Goal: Communication & Community: Share content

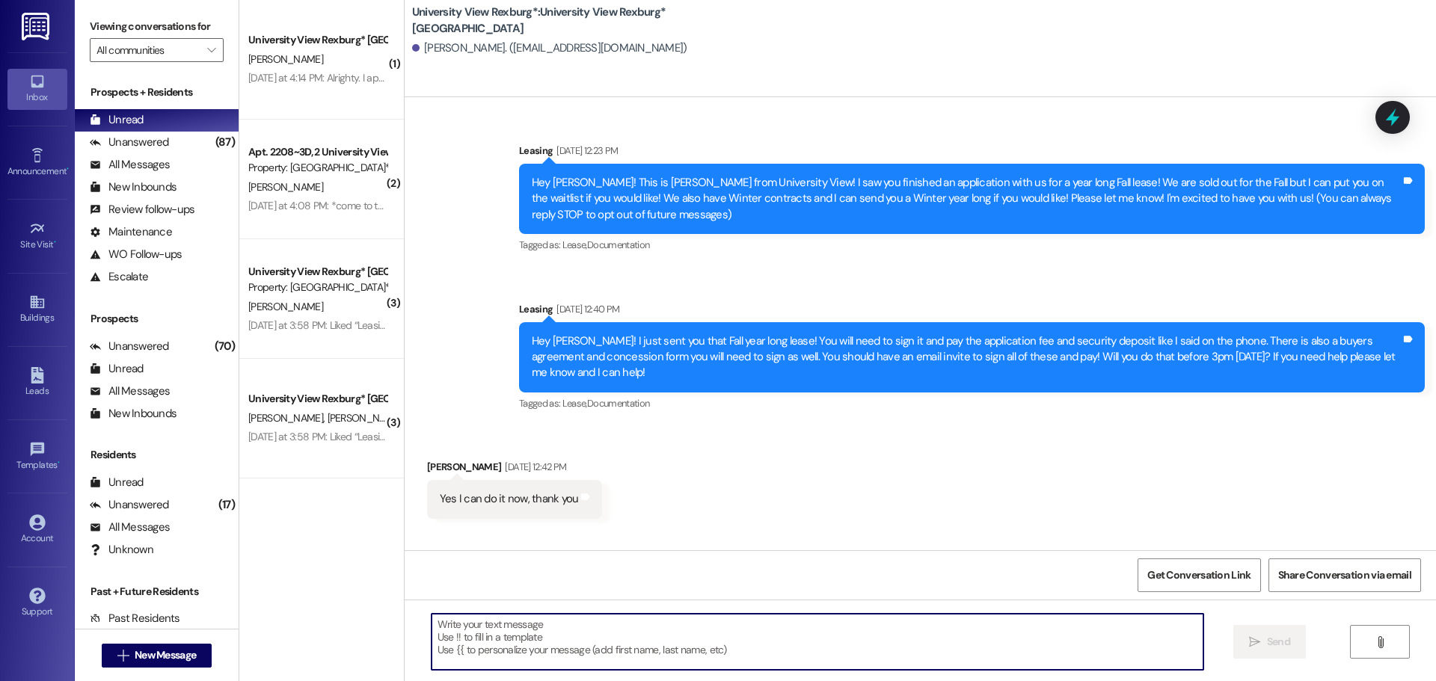
scroll to position [1170, 0]
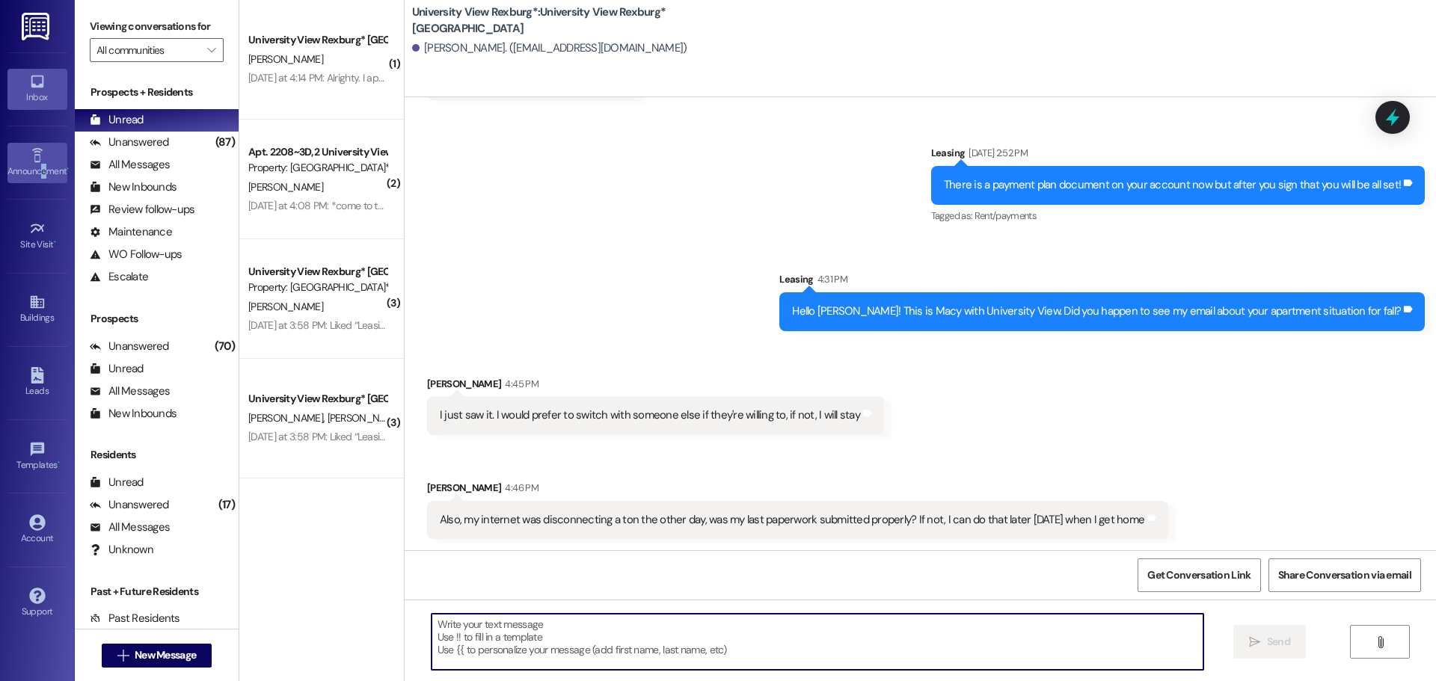
click at [44, 179] on div "Announcement •" at bounding box center [37, 171] width 75 height 15
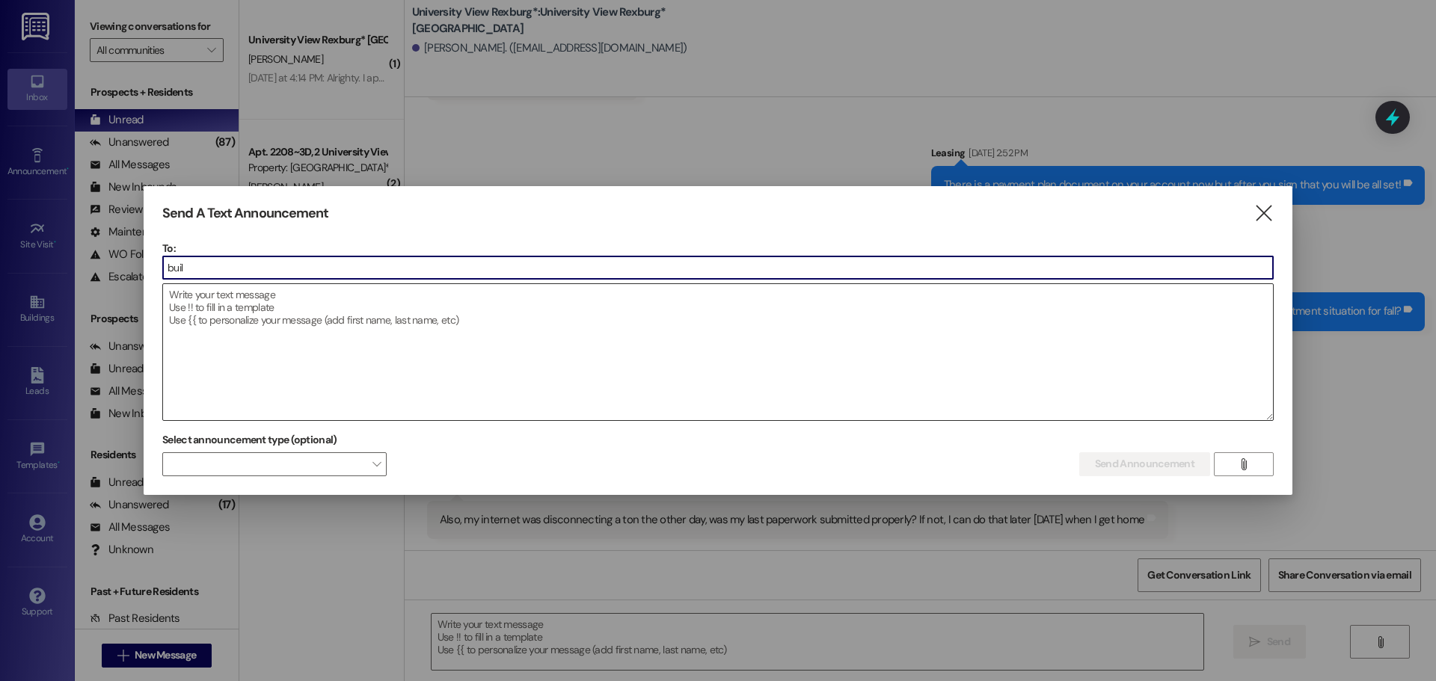
type input "build"
type input "buid"
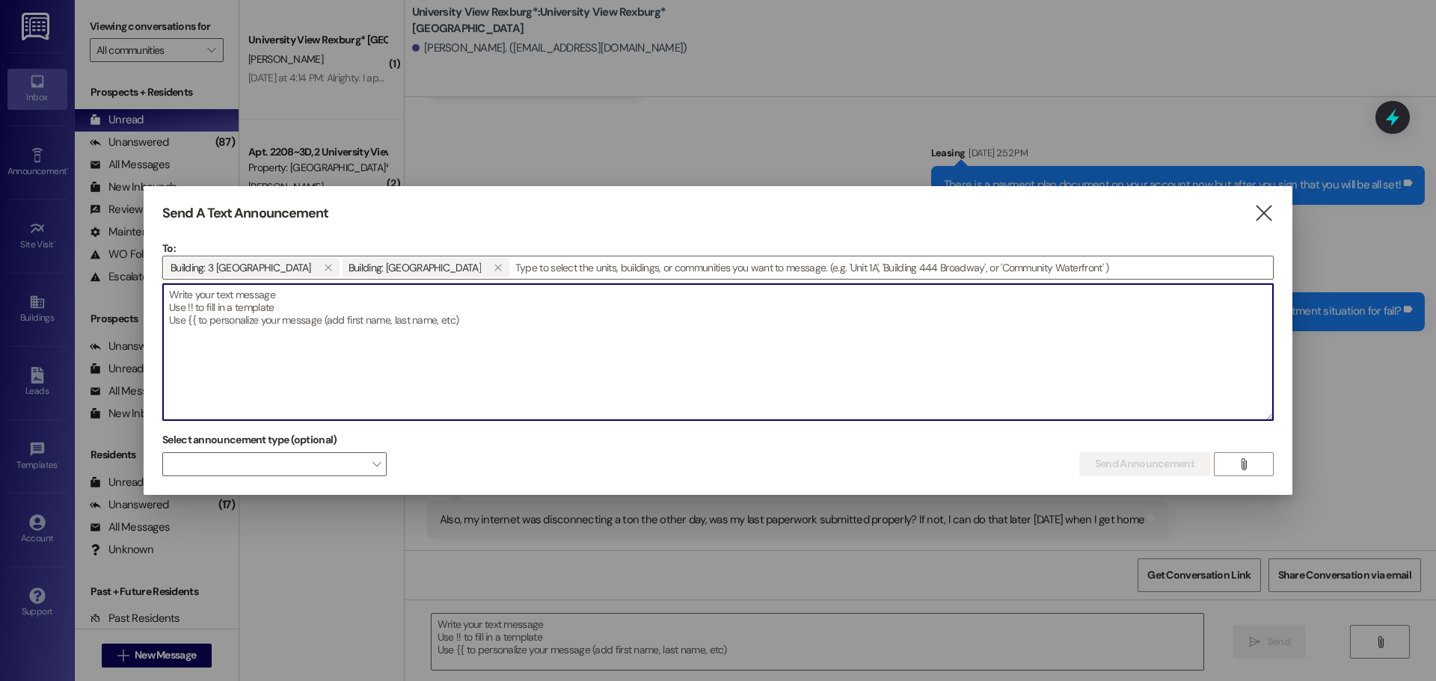
click at [342, 313] on textarea at bounding box center [718, 352] width 1110 height 136
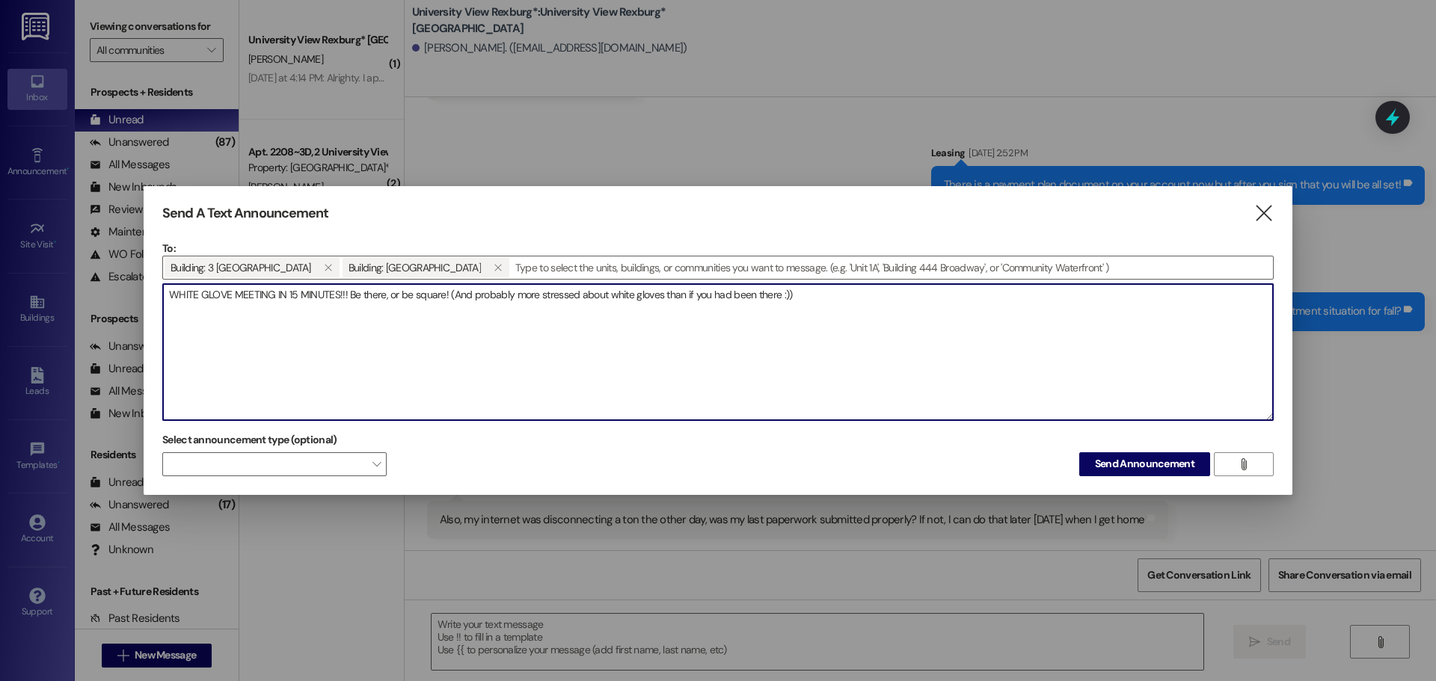
click at [345, 297] on textarea "WHITE GLOVE MEETING IN 15 MINUTES!!! Be there, or be square! (And probably more…" at bounding box center [718, 352] width 1110 height 136
type textarea "WHITE GLOVE MEETING IN 15 MINUTES!!! MAIN LOBBY! Be there, or be square! (And p…"
click at [1109, 458] on span "Send Announcement" at bounding box center [1144, 464] width 99 height 16
